Goal: Book appointment/travel/reservation

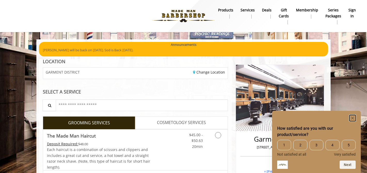
click at [354, 117] on rect "Hide survey" at bounding box center [353, 118] width 6 height 6
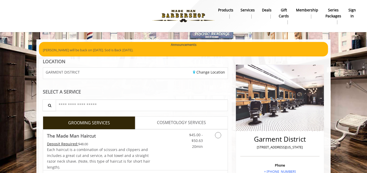
click at [348, 16] on link "sign in" at bounding box center [352, 12] width 15 height 13
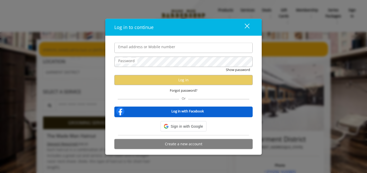
type input "**********"
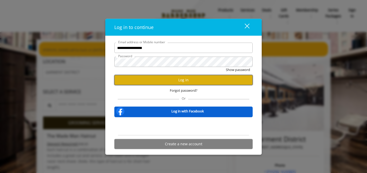
click at [174, 83] on button "Log in" at bounding box center [183, 80] width 139 height 10
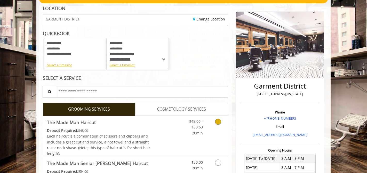
scroll to position [48, 0]
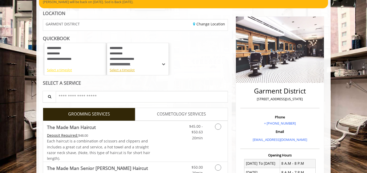
click at [64, 70] on div "Select a timeslot" at bounding box center [75, 69] width 56 height 5
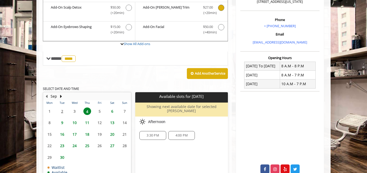
scroll to position [139, 0]
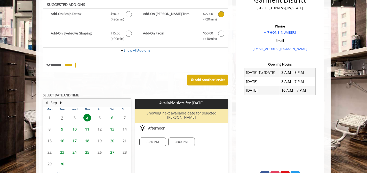
click at [158, 141] on div "3:30 PM" at bounding box center [153, 141] width 27 height 9
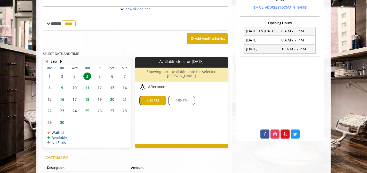
scroll to position [179, 0]
